Goal: Transaction & Acquisition: Purchase product/service

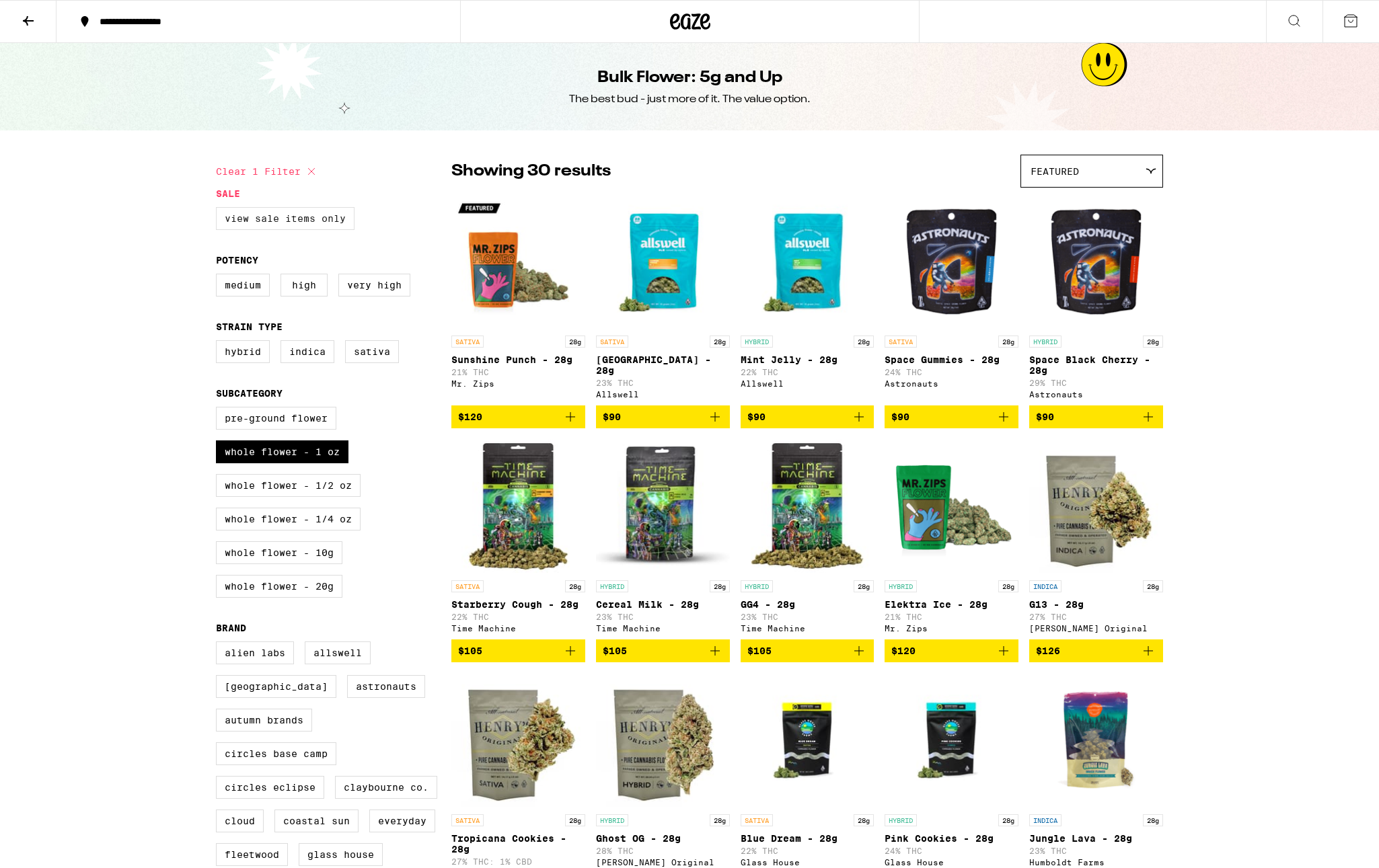
click at [296, 210] on label "View Sale Items Only" at bounding box center [285, 218] width 139 height 23
click at [219, 210] on input "View Sale Items Only" at bounding box center [218, 209] width 1 height 1
checkbox input "true"
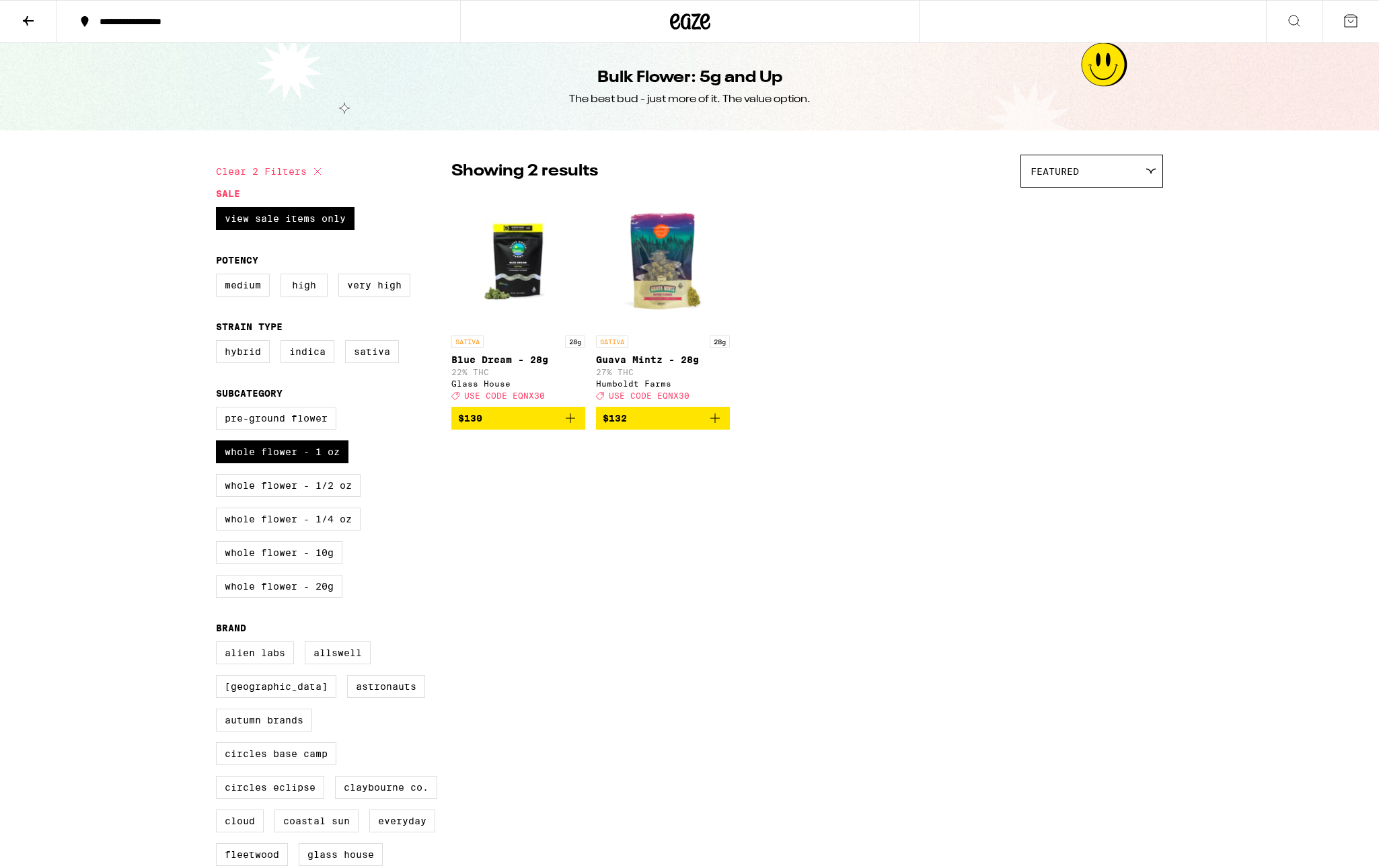
click at [936, 230] on div "SATIVA 28g Blue Dream - 28g 22% THC Glass House Deal Created with Sketch. USE C…" at bounding box center [807, 312] width 712 height 236
